Goal: Information Seeking & Learning: Learn about a topic

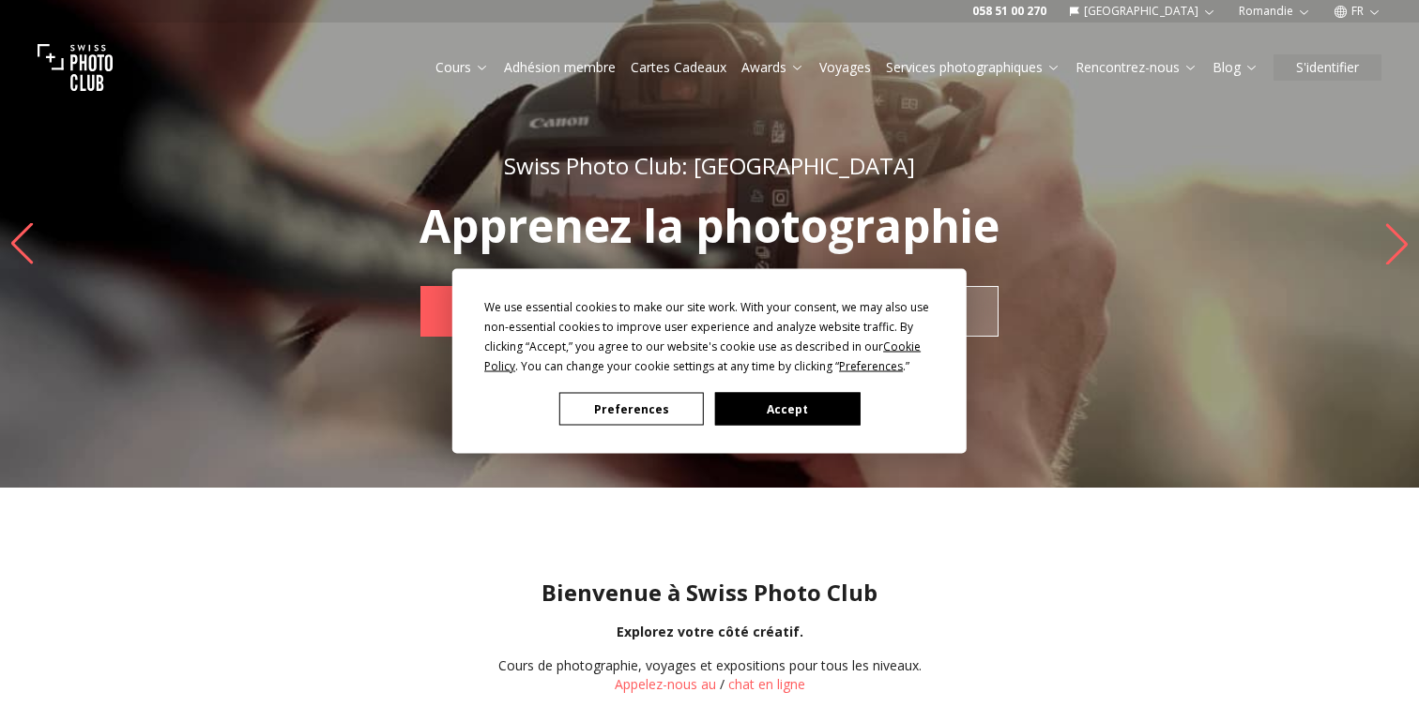
click at [818, 404] on button "Accept" at bounding box center [787, 409] width 144 height 33
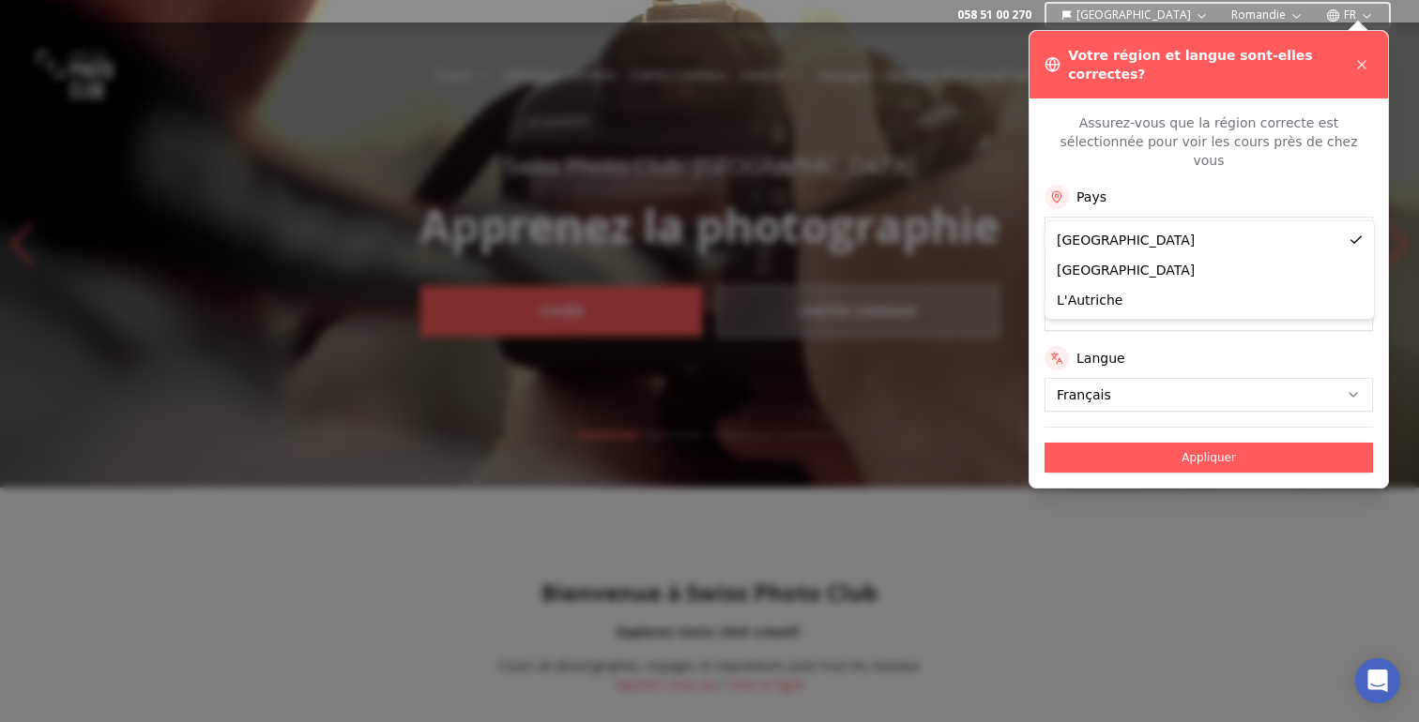
click at [959, 81] on div at bounding box center [709, 373] width 1419 height 700
click at [1363, 61] on icon at bounding box center [1362, 65] width 8 height 8
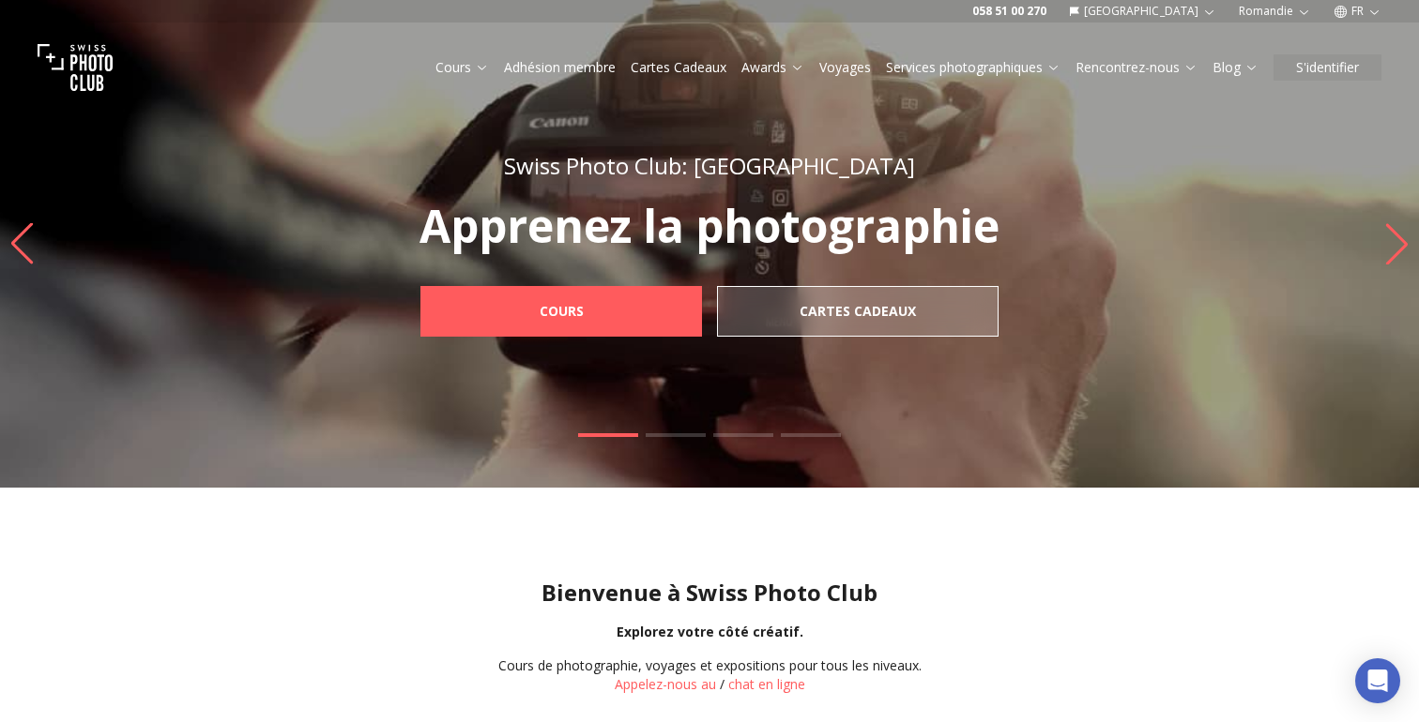
click at [1206, 8] on icon "button" at bounding box center [1209, 12] width 14 height 14
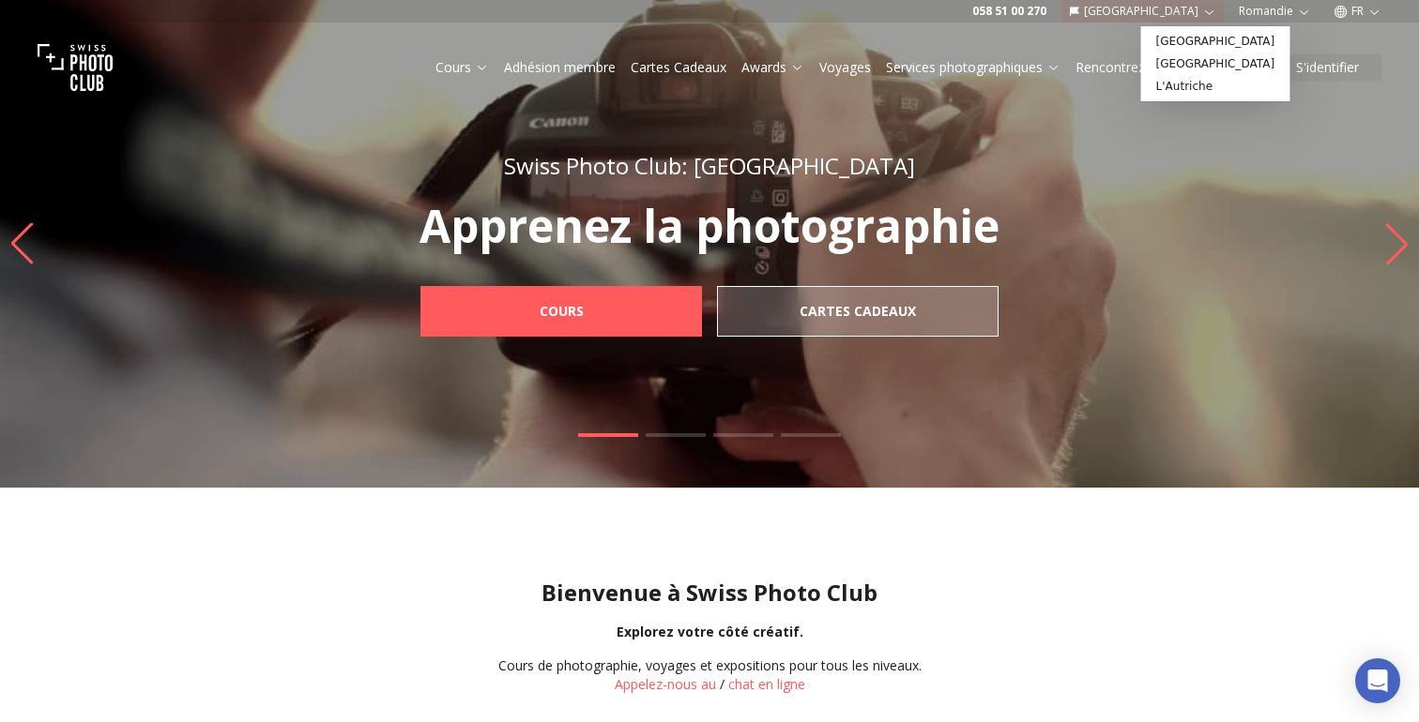
click at [1206, 8] on icon "button" at bounding box center [1209, 12] width 14 height 14
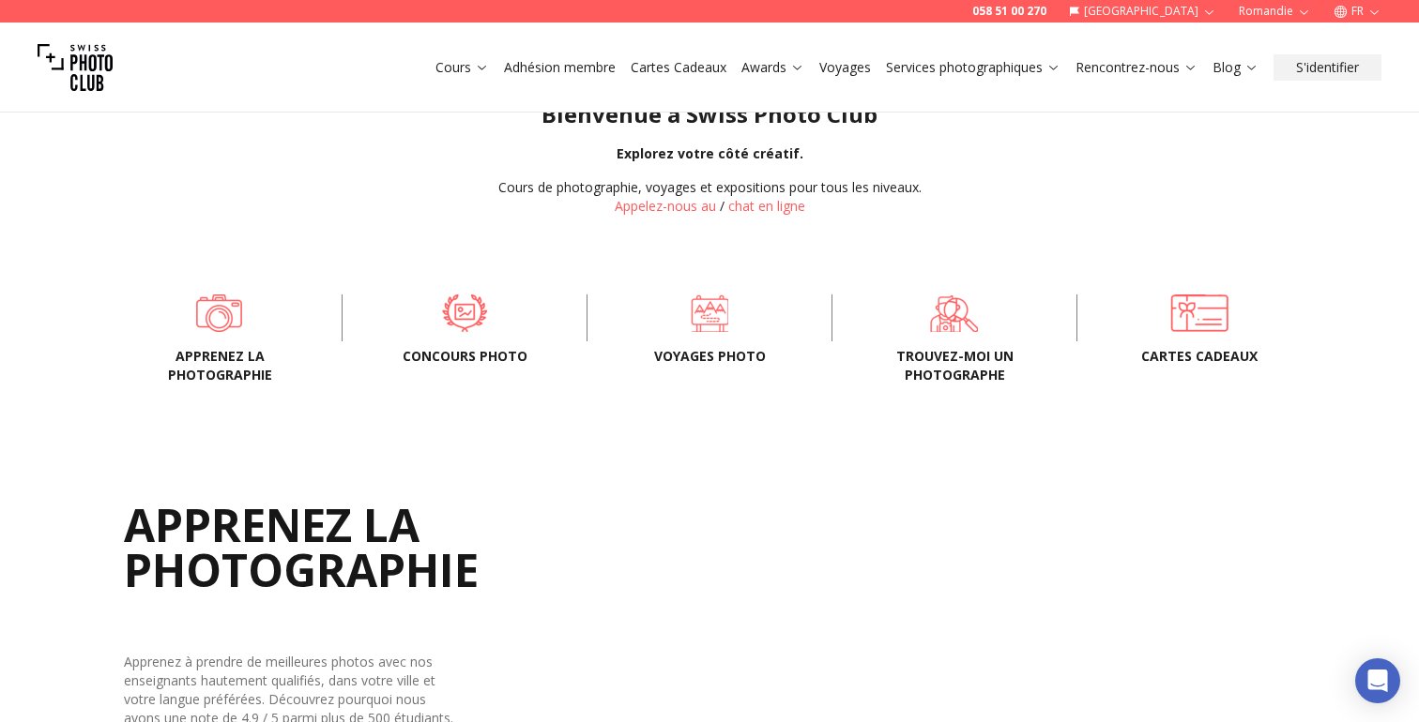
scroll to position [497, 0]
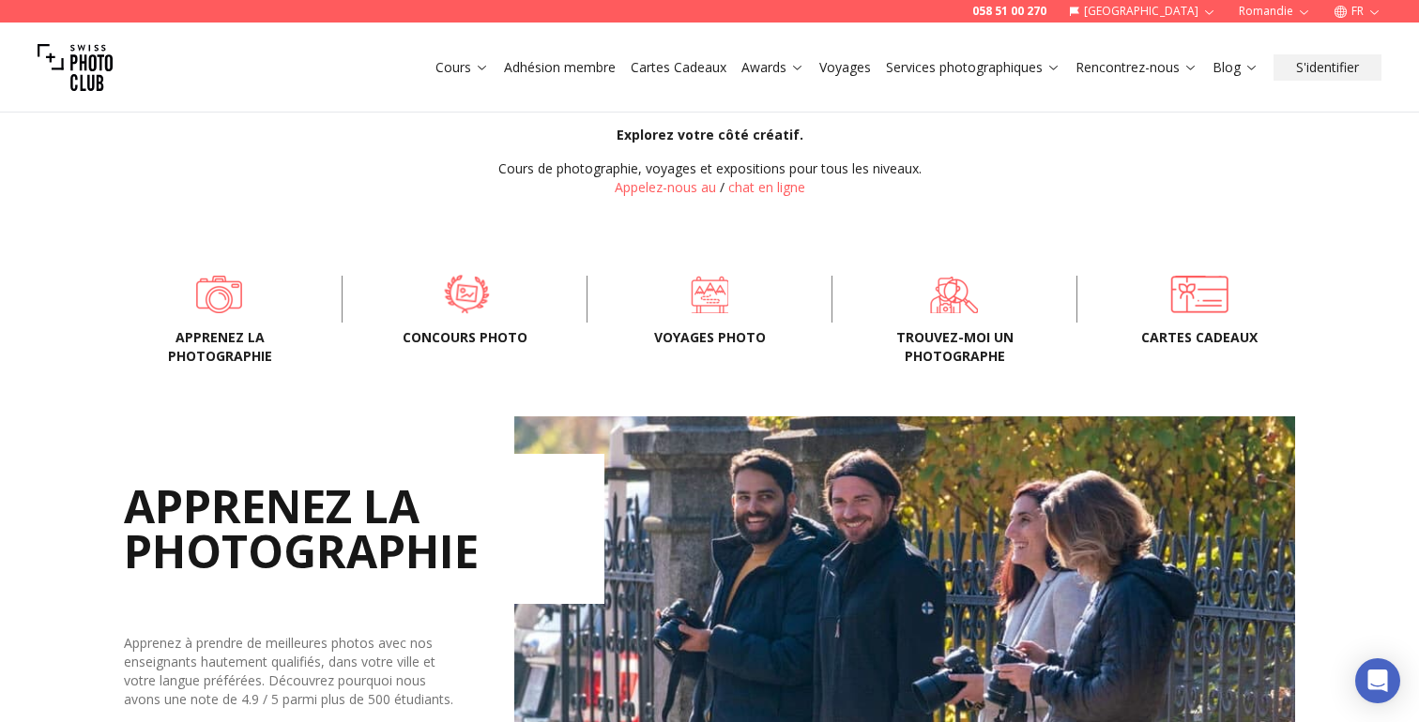
click at [451, 313] on link "Concours Photo" at bounding box center [465, 295] width 184 height 38
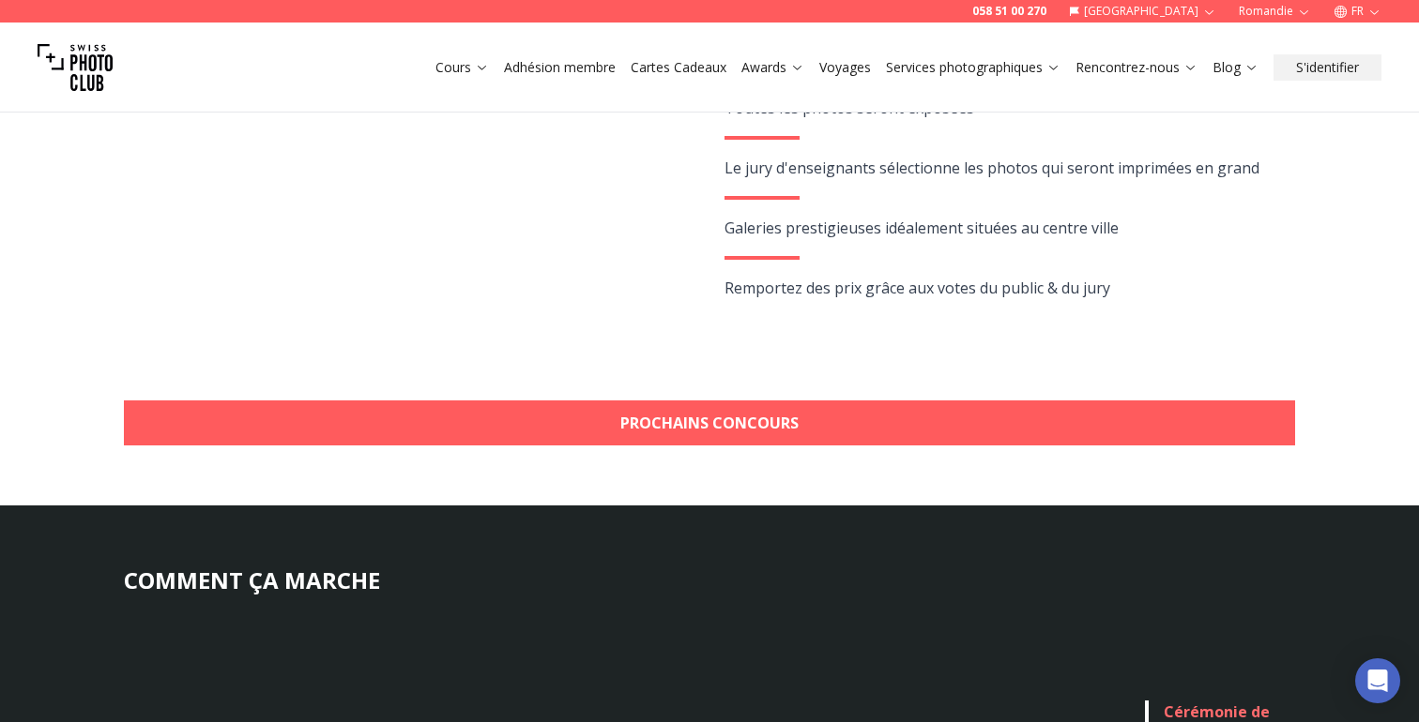
scroll to position [484, 0]
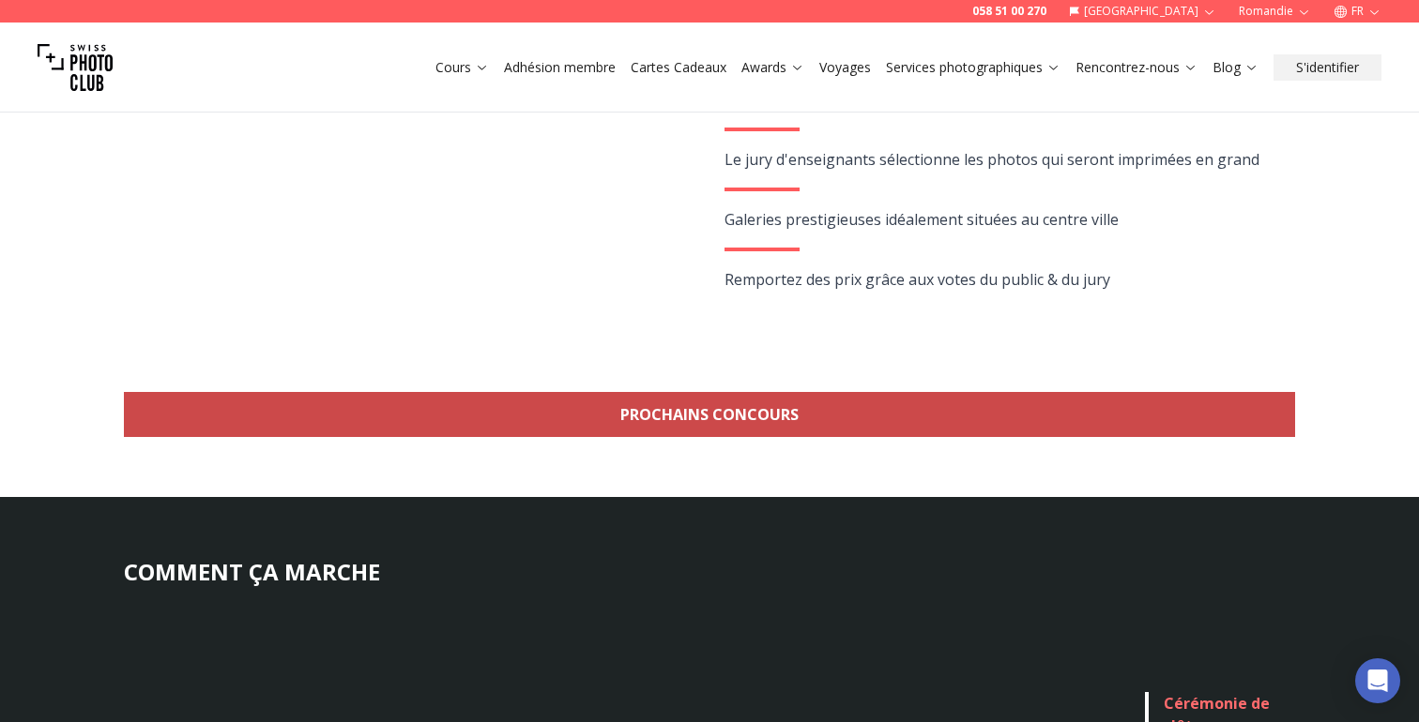
click at [679, 409] on link "Prochains concours" at bounding box center [709, 414] width 1171 height 45
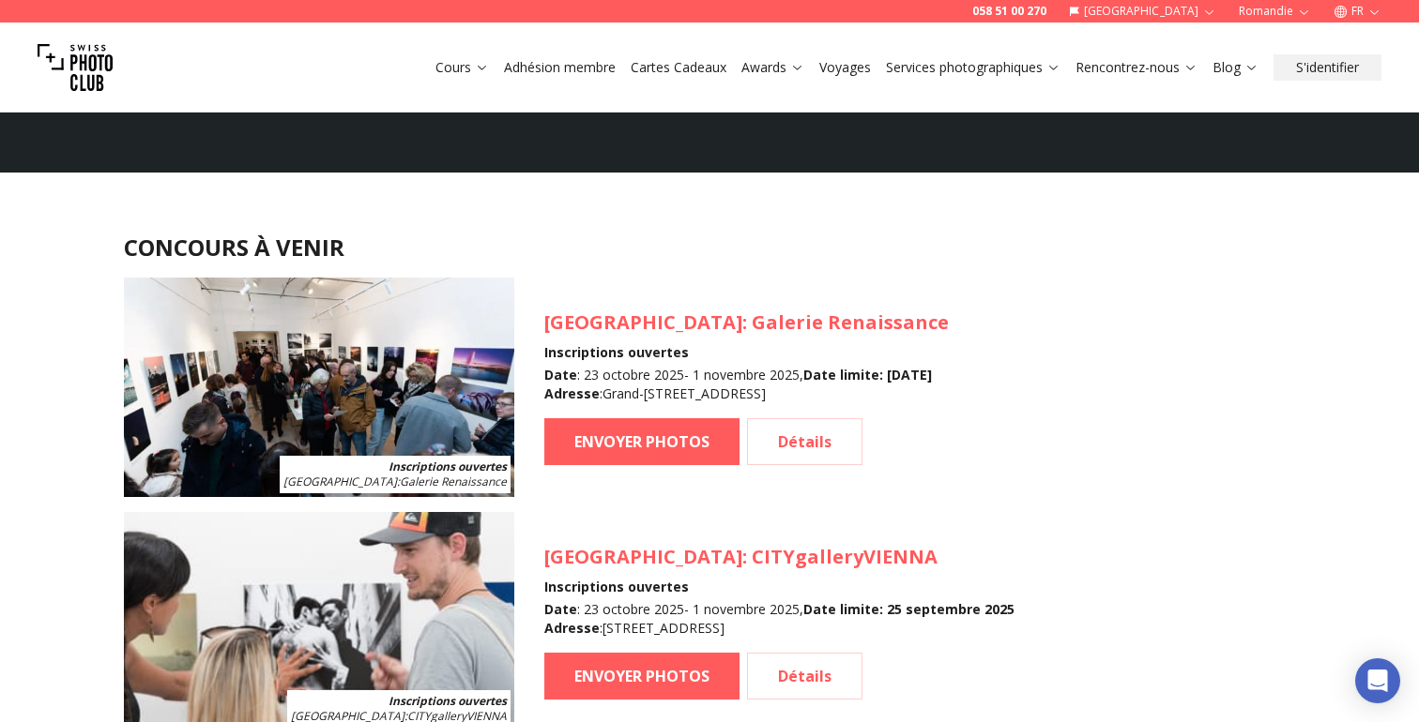
scroll to position [1629, 0]
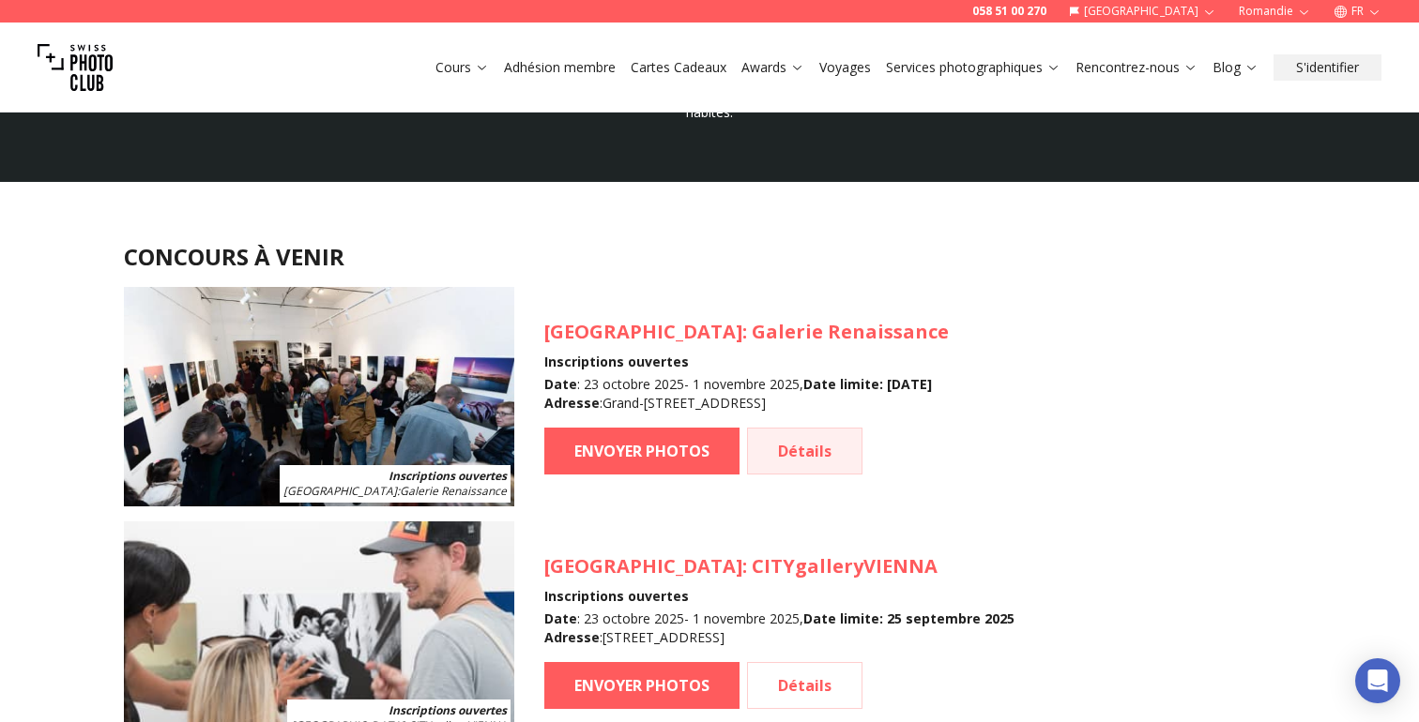
click at [814, 442] on link "Détails" at bounding box center [804, 451] width 115 height 47
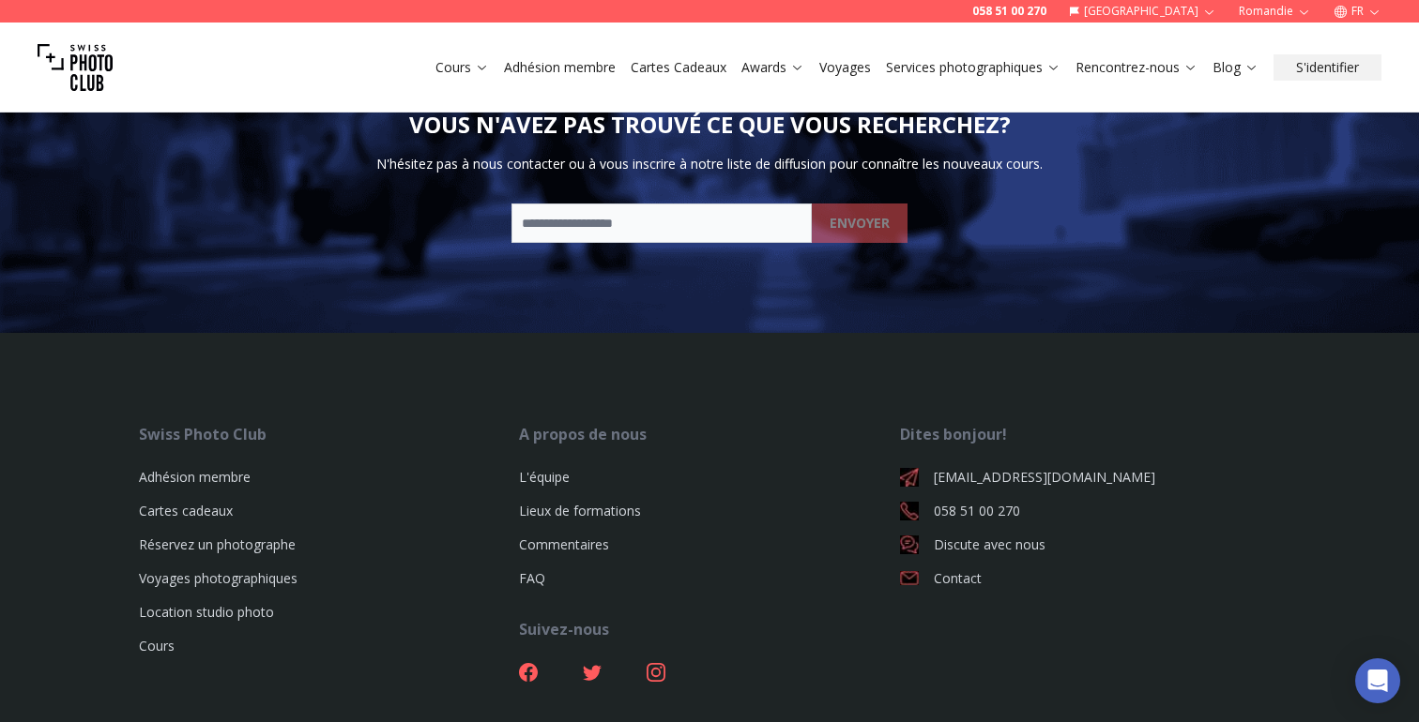
scroll to position [5597, 0]
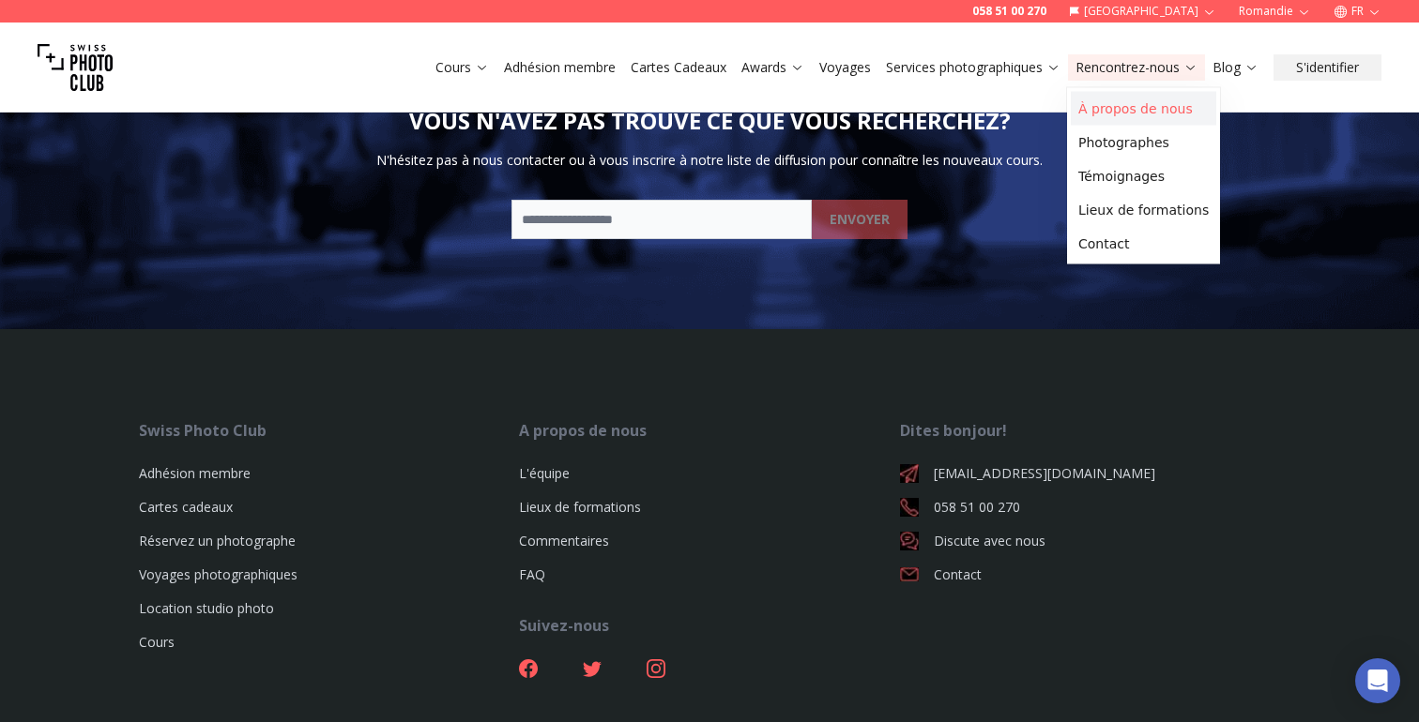
click at [1129, 111] on link "À propos de nous" at bounding box center [1143, 109] width 145 height 34
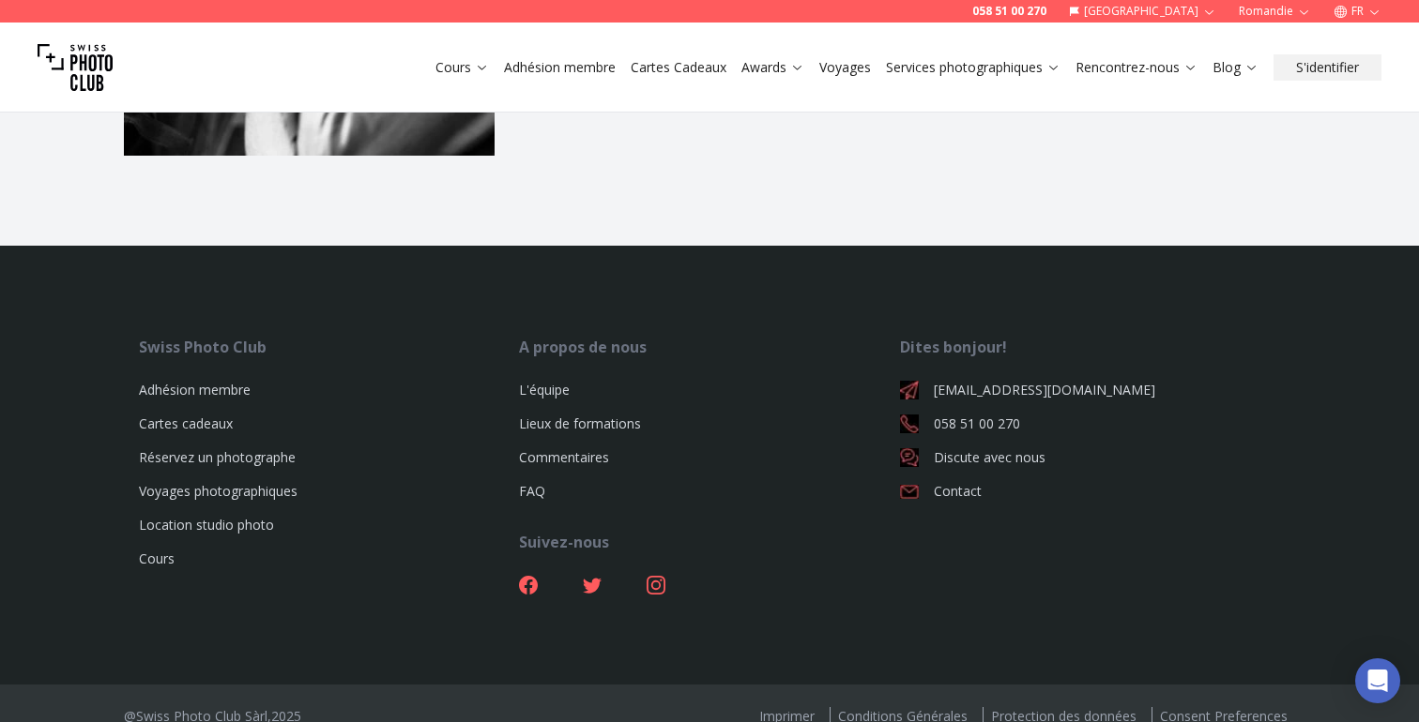
scroll to position [2895, 0]
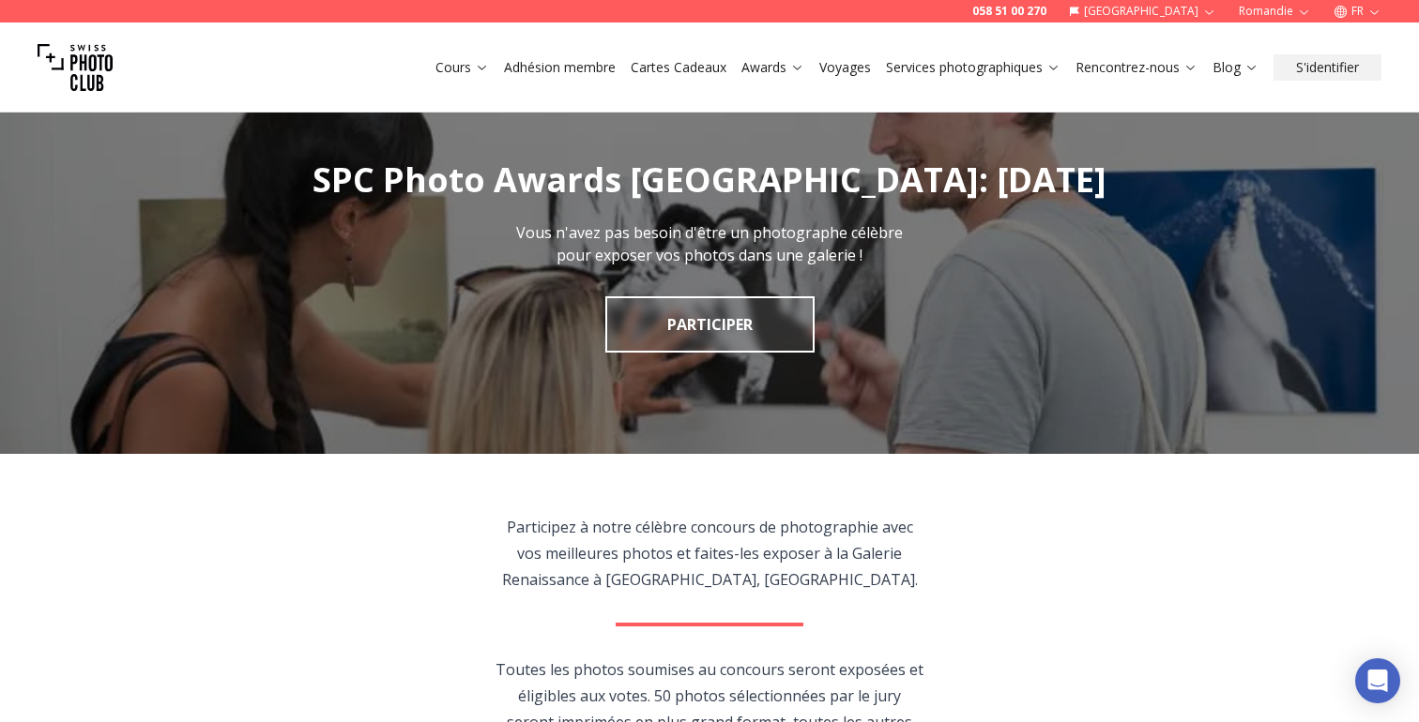
scroll to position [32, 0]
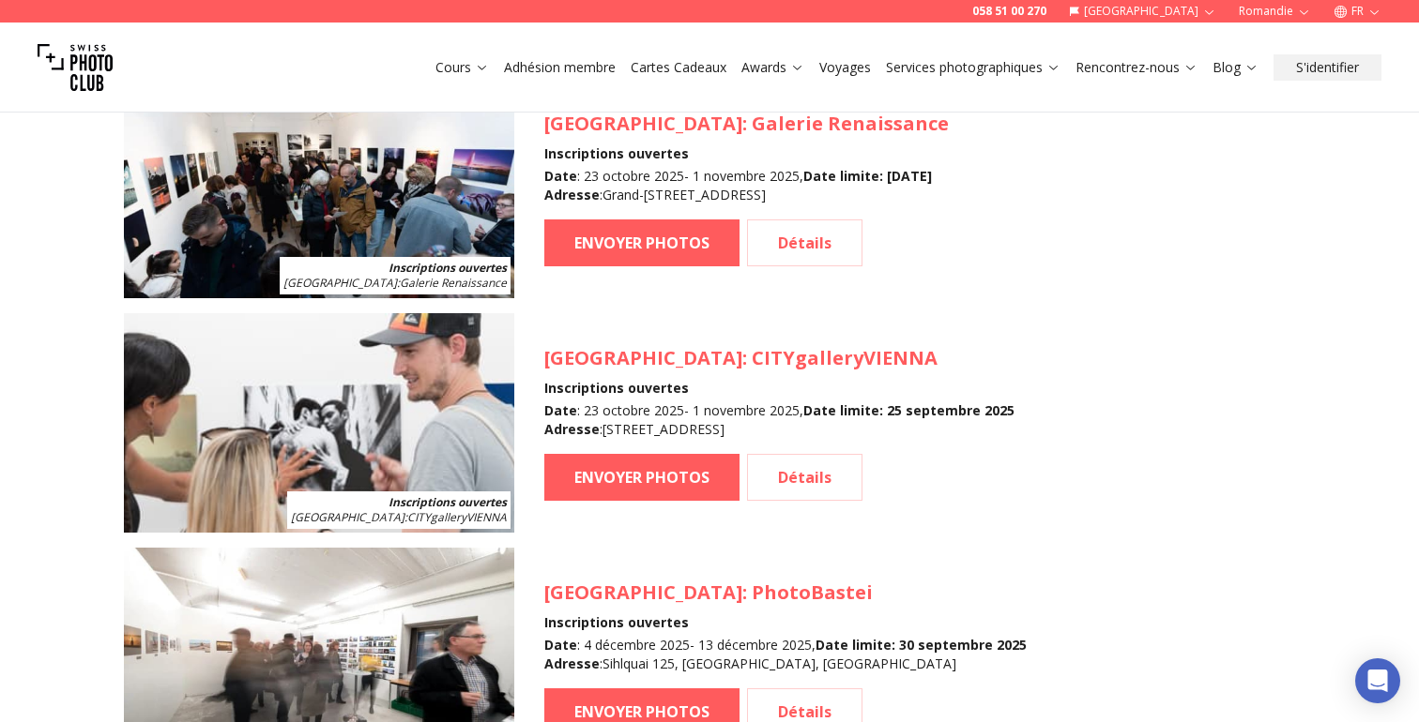
scroll to position [1839, 0]
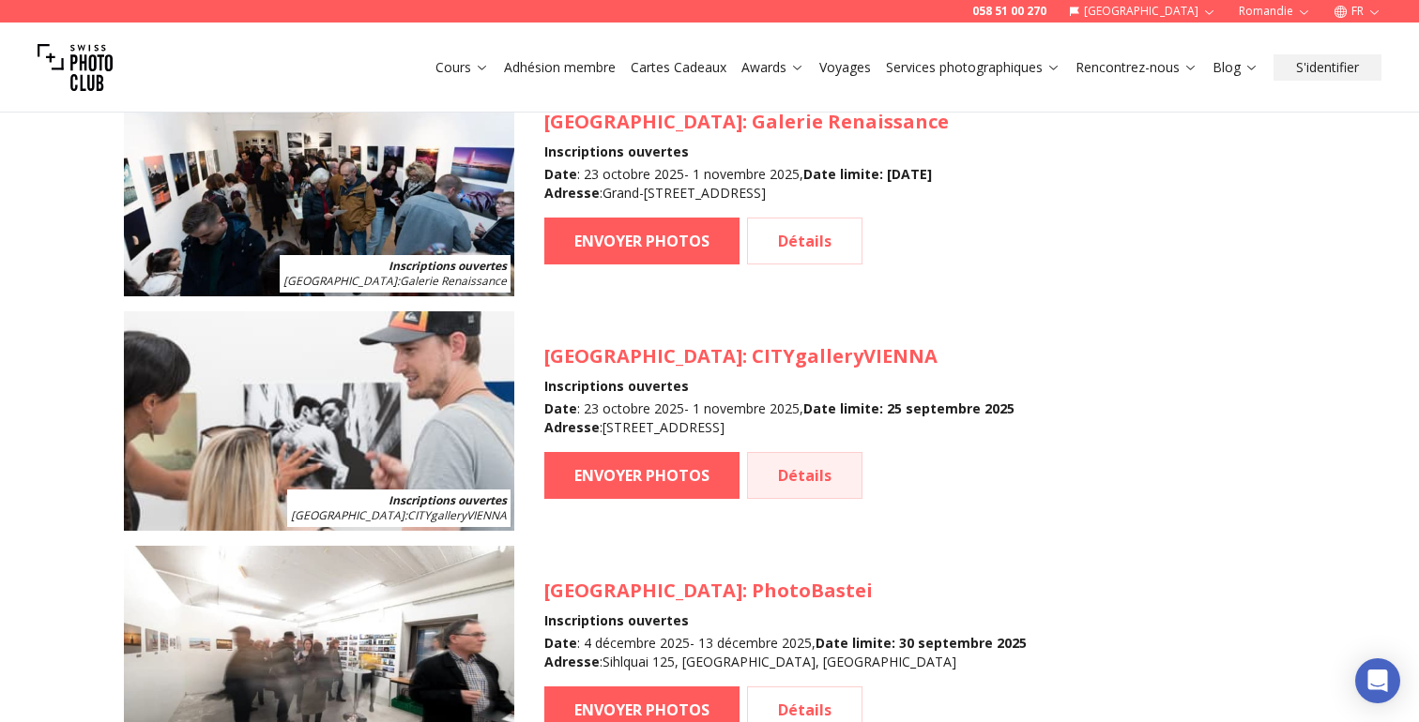
click at [822, 477] on link "Détails" at bounding box center [804, 475] width 115 height 47
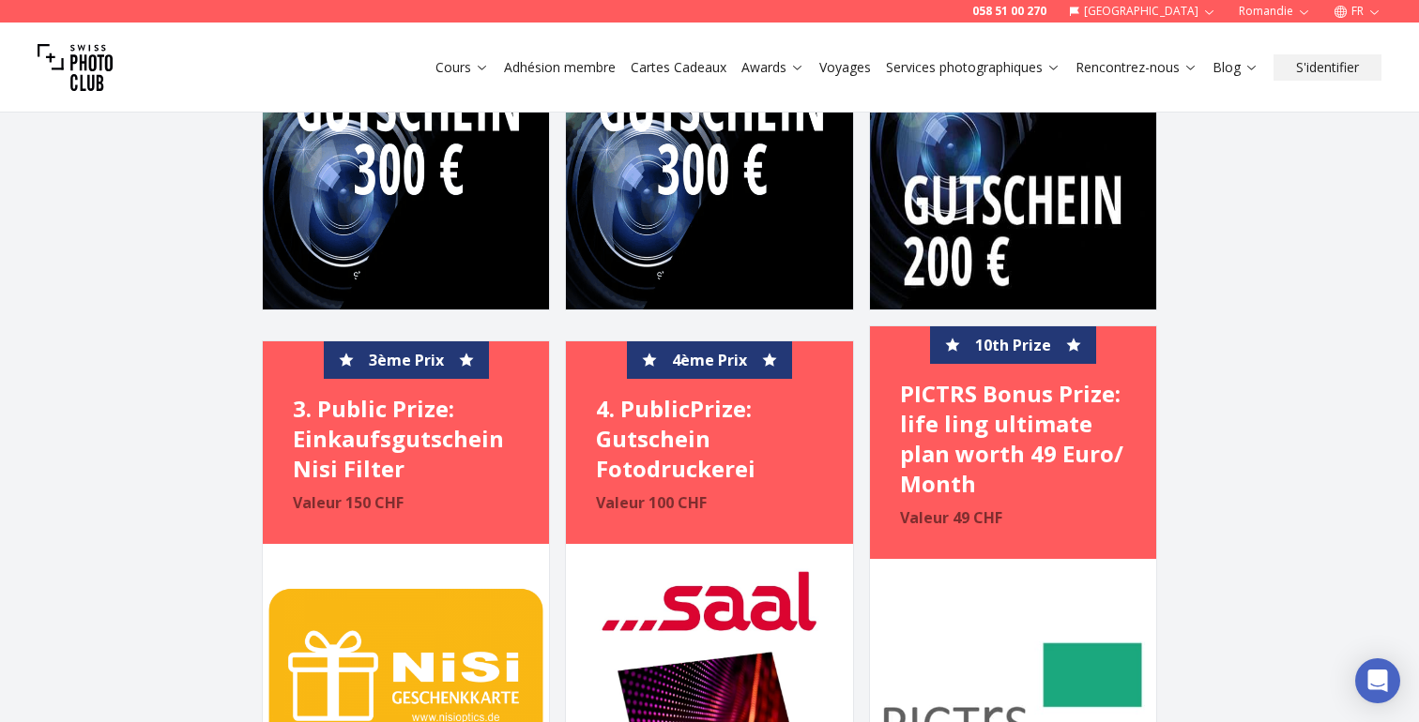
scroll to position [4321, 0]
